Goal: Transaction & Acquisition: Purchase product/service

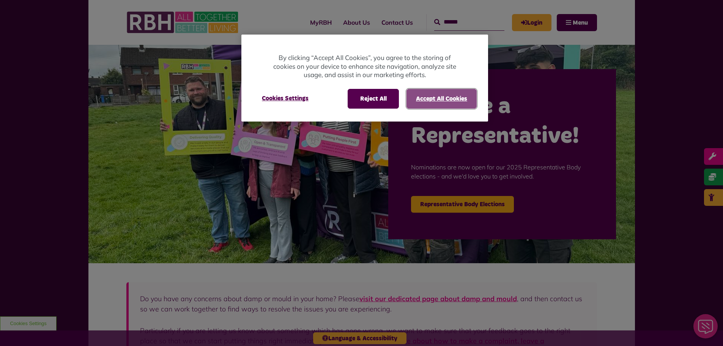
click at [429, 98] on button "Accept All Cookies" at bounding box center [442, 99] width 70 height 20
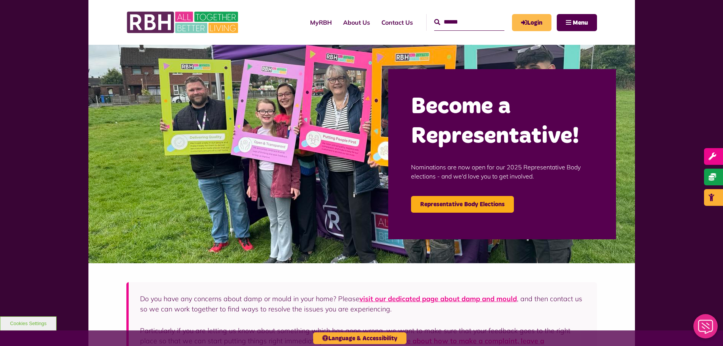
click at [527, 21] on link "Login" at bounding box center [531, 22] width 39 height 17
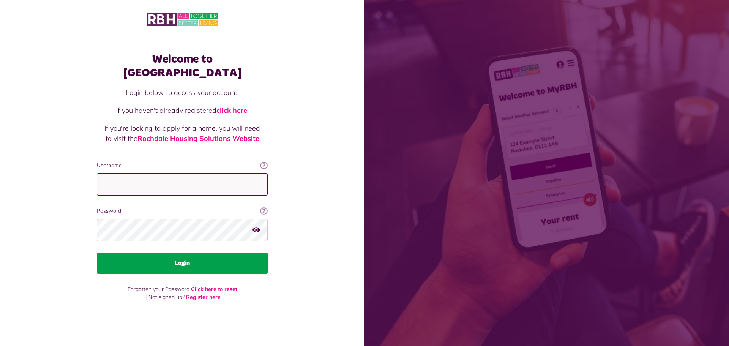
type input "**********"
click at [202, 258] on button "Login" at bounding box center [182, 262] width 171 height 21
click at [189, 252] on button "Login" at bounding box center [182, 262] width 171 height 21
click at [173, 256] on button "Login" at bounding box center [182, 262] width 171 height 21
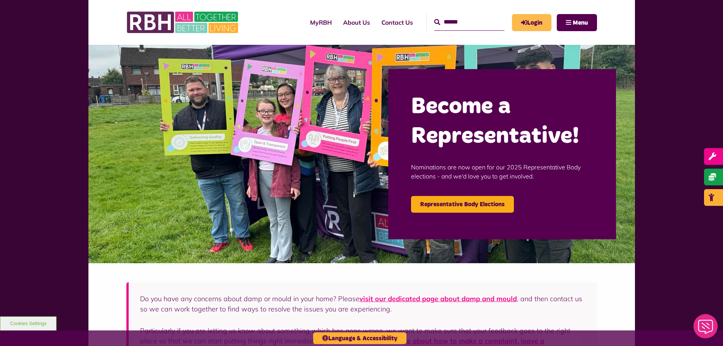
click at [533, 21] on link "Login" at bounding box center [531, 22] width 39 height 17
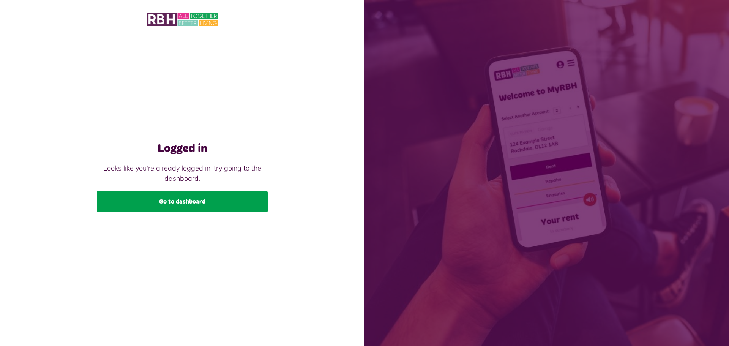
click at [195, 196] on link "Go to dashboard" at bounding box center [182, 201] width 171 height 21
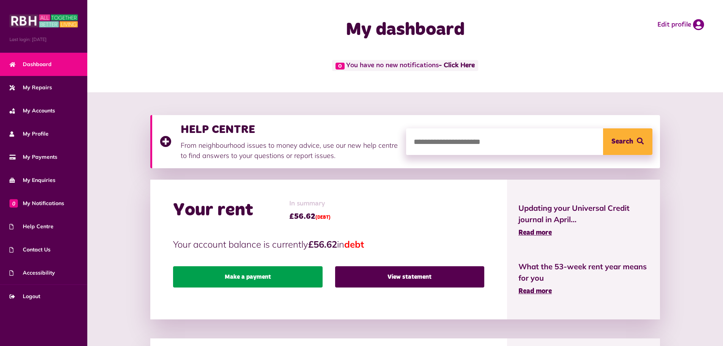
click at [292, 268] on link "Make a payment" at bounding box center [247, 276] width 149 height 21
click at [270, 276] on link "Make a payment" at bounding box center [247, 276] width 149 height 21
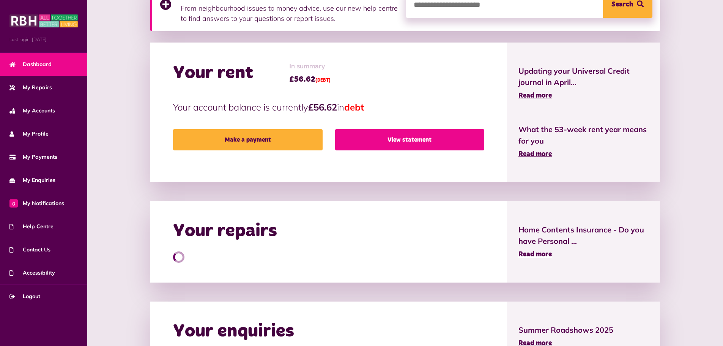
scroll to position [152, 0]
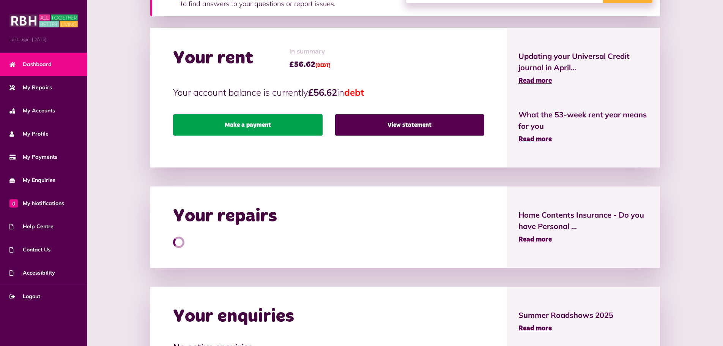
click at [289, 124] on link "Make a payment" at bounding box center [247, 124] width 149 height 21
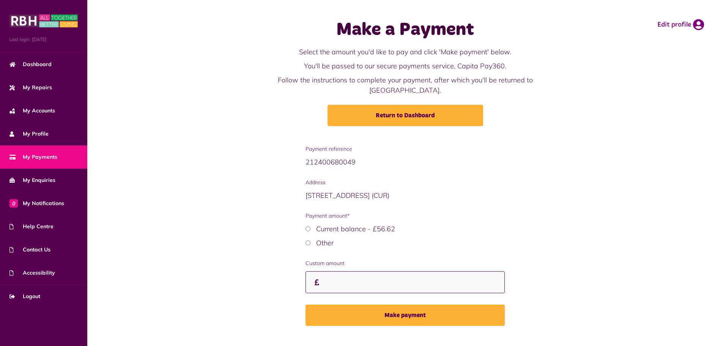
click at [347, 272] on input "Custom amount" at bounding box center [405, 282] width 199 height 22
drag, startPoint x: 328, startPoint y: 274, endPoint x: 360, endPoint y: 282, distance: 32.4
click at [360, 282] on input "***" at bounding box center [405, 282] width 199 height 22
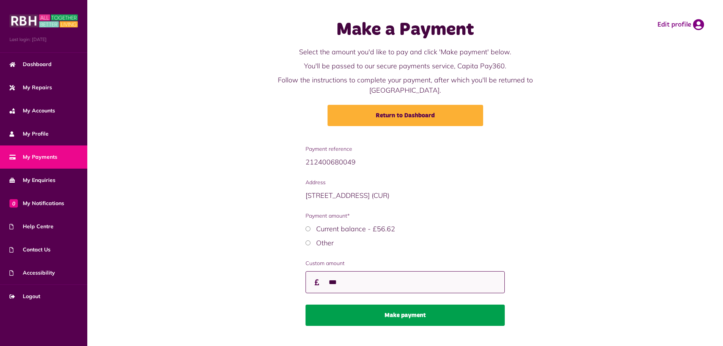
type input "***"
click at [398, 308] on button "Make payment" at bounding box center [405, 314] width 199 height 21
